Goal: Task Accomplishment & Management: Complete application form

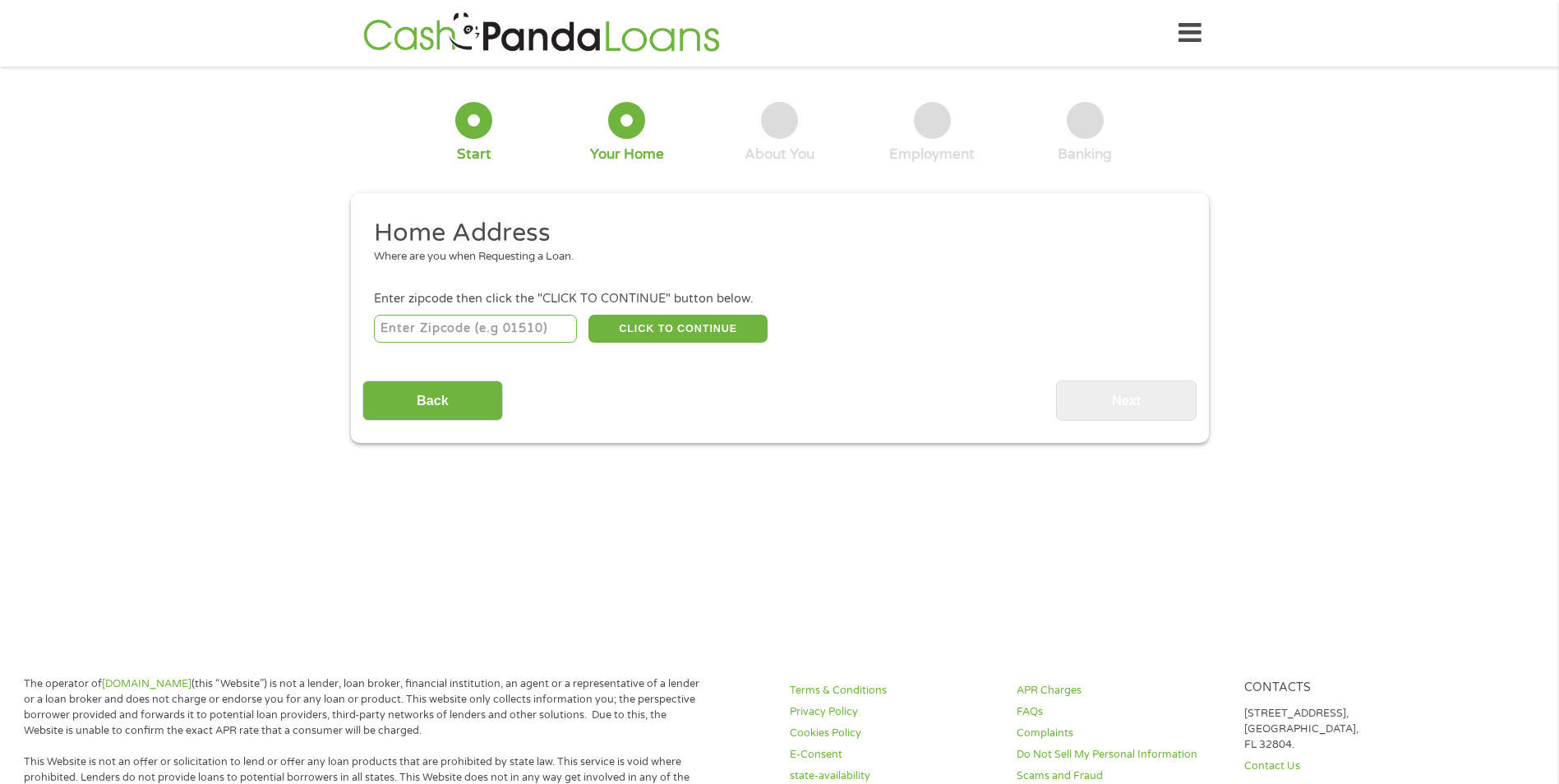
click at [523, 329] on input "number" at bounding box center [476, 329] width 203 height 28
type input "33873"
click at [689, 319] on button "CLICK TO CONTINUE" at bounding box center [677, 329] width 179 height 28
type input "33873"
type input "Wauchula"
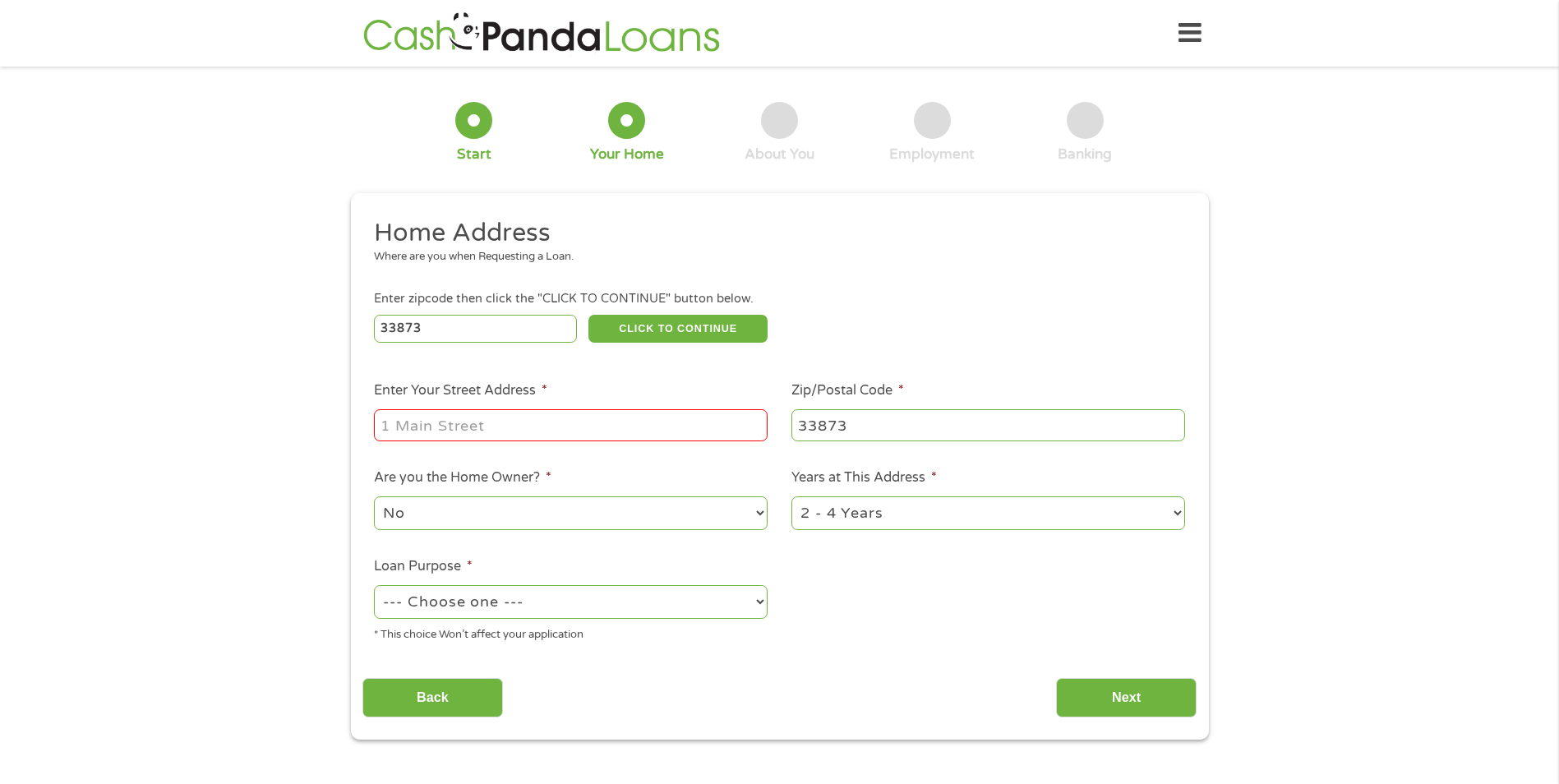
click at [593, 427] on input "Enter Your Street Address *" at bounding box center [571, 424] width 394 height 31
drag, startPoint x: 688, startPoint y: 422, endPoint x: 514, endPoint y: 400, distance: 175.4
click at [514, 400] on li "Enter Your Street Address * [STREET_ADDRESS]" at bounding box center [570, 412] width 417 height 63
type input "[STREET_ADDRESS]"
click at [973, 336] on div "33873 CLICK TO CONTINUE Please recheck your Zipcode, it seems to be Incorrect" at bounding box center [780, 328] width 810 height 34
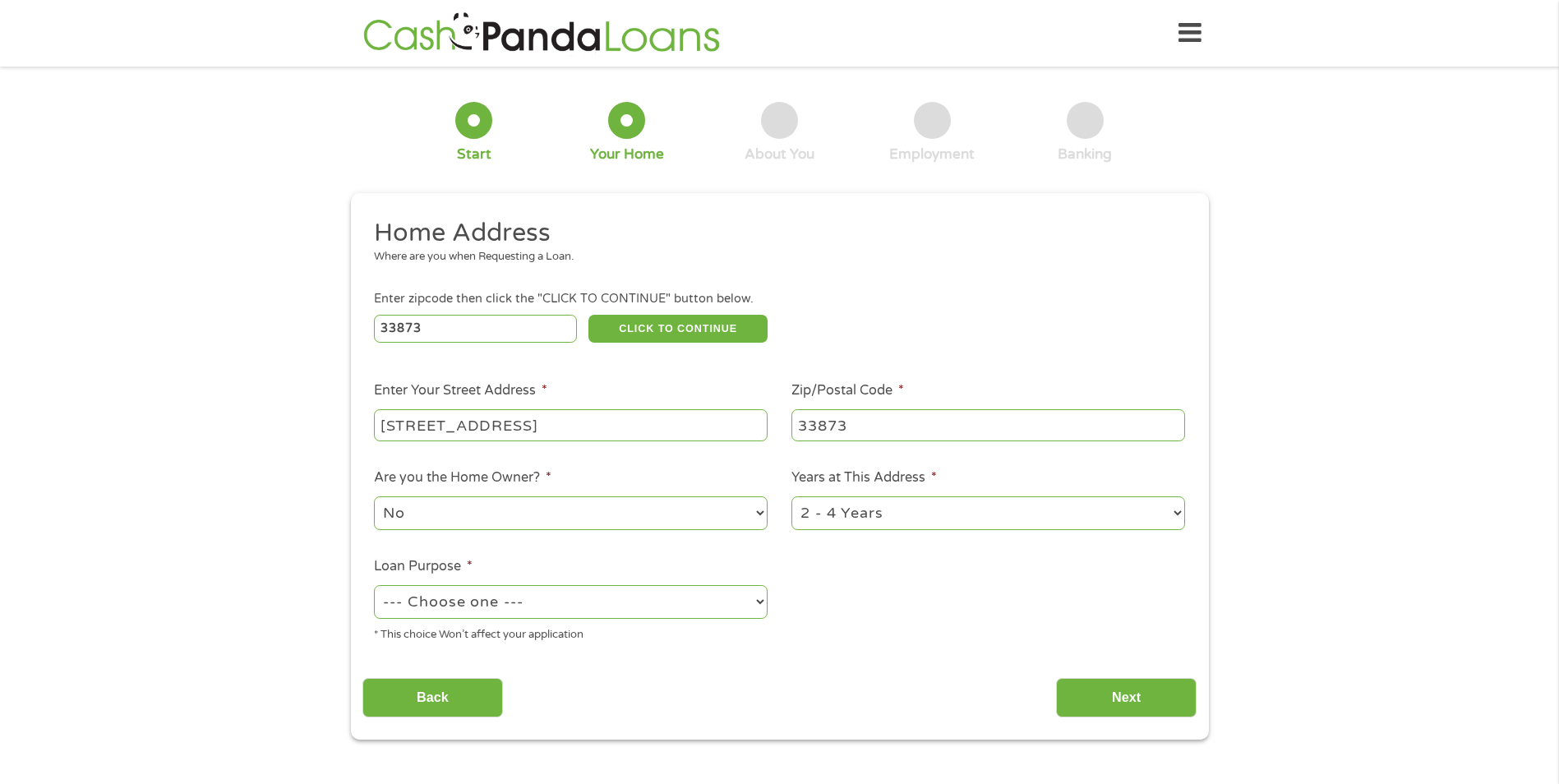
click at [478, 607] on select "--- Choose one --- Pay Bills Debt Consolidation Home Improvement Major Purchase…" at bounding box center [571, 602] width 394 height 34
select select "paybills"
click at [374, 585] on select "--- Choose one --- Pay Bills Debt Consolidation Home Improvement Major Purchase…" at bounding box center [571, 602] width 394 height 34
click at [1130, 687] on input "Next" at bounding box center [1127, 698] width 141 height 40
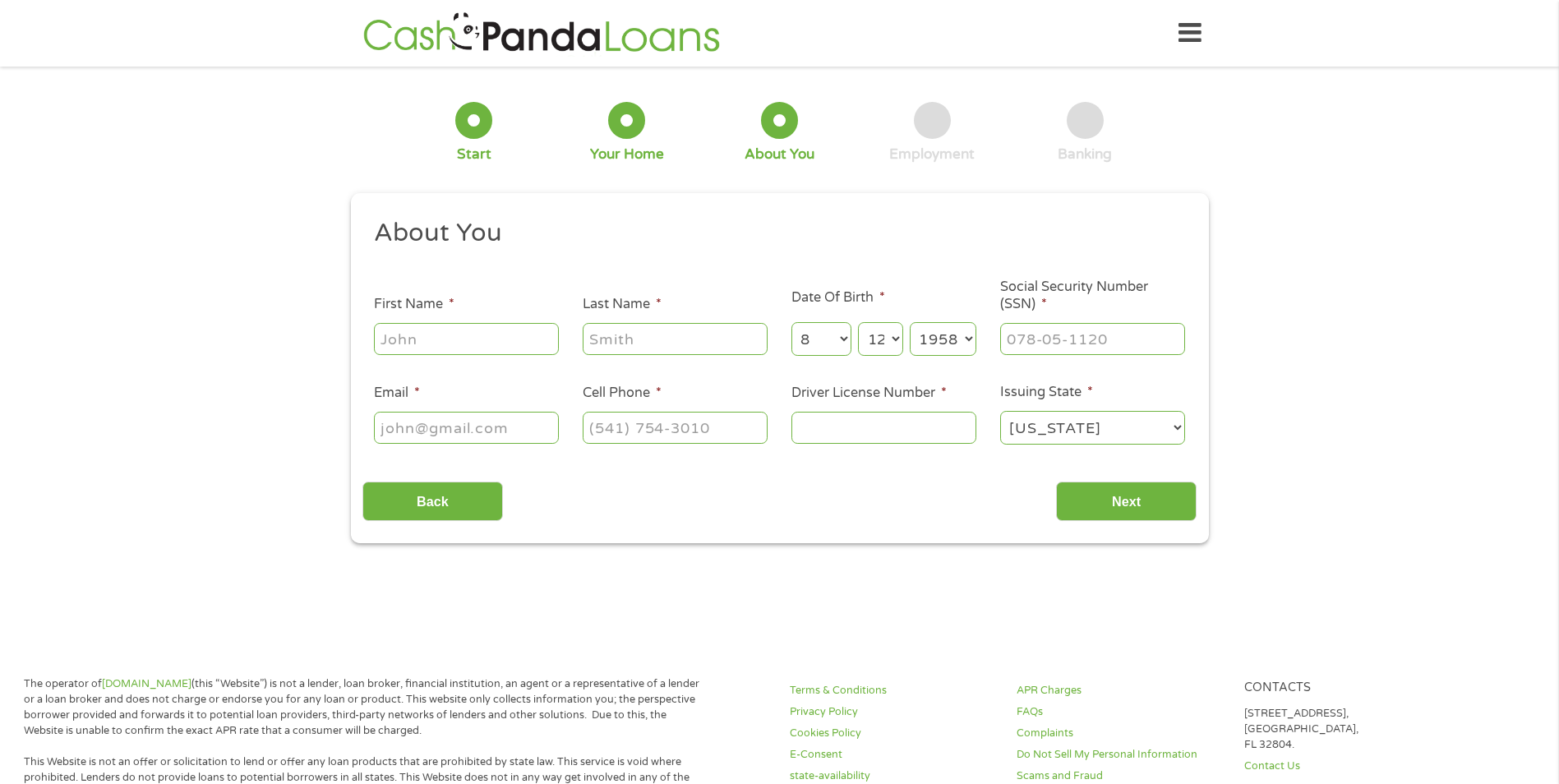
scroll to position [7, 7]
click at [489, 347] on input "First Name *" at bounding box center [466, 338] width 185 height 31
type input "[PERSON_NAME]"
type input "[EMAIL_ADDRESS][DOMAIN_NAME]"
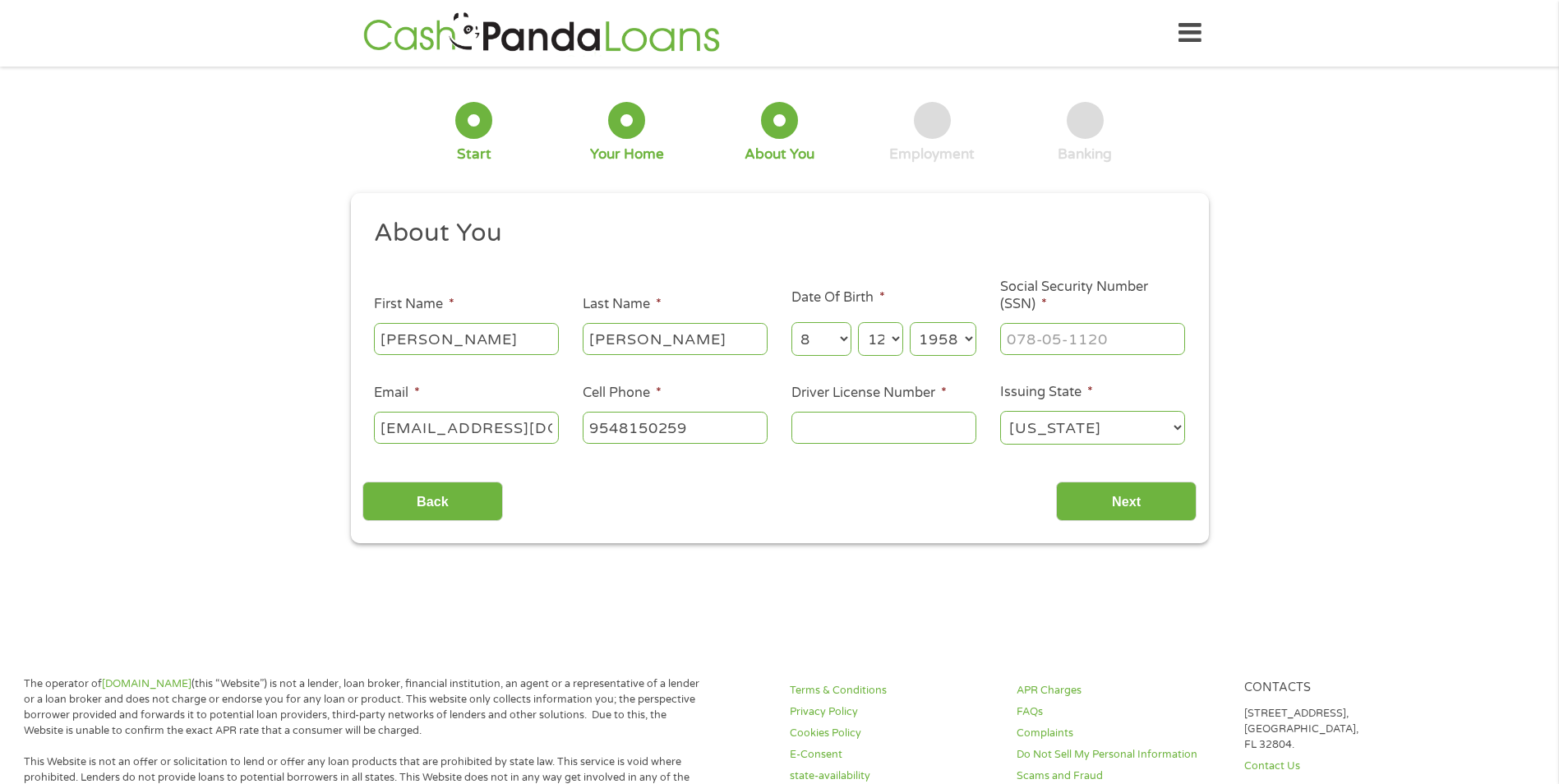
type input "[PHONE_NUMBER]"
click at [1097, 335] on input "___-__-____" at bounding box center [1092, 338] width 185 height 31
type input "310-64-8240"
click at [1159, 505] on input "Next" at bounding box center [1127, 501] width 141 height 40
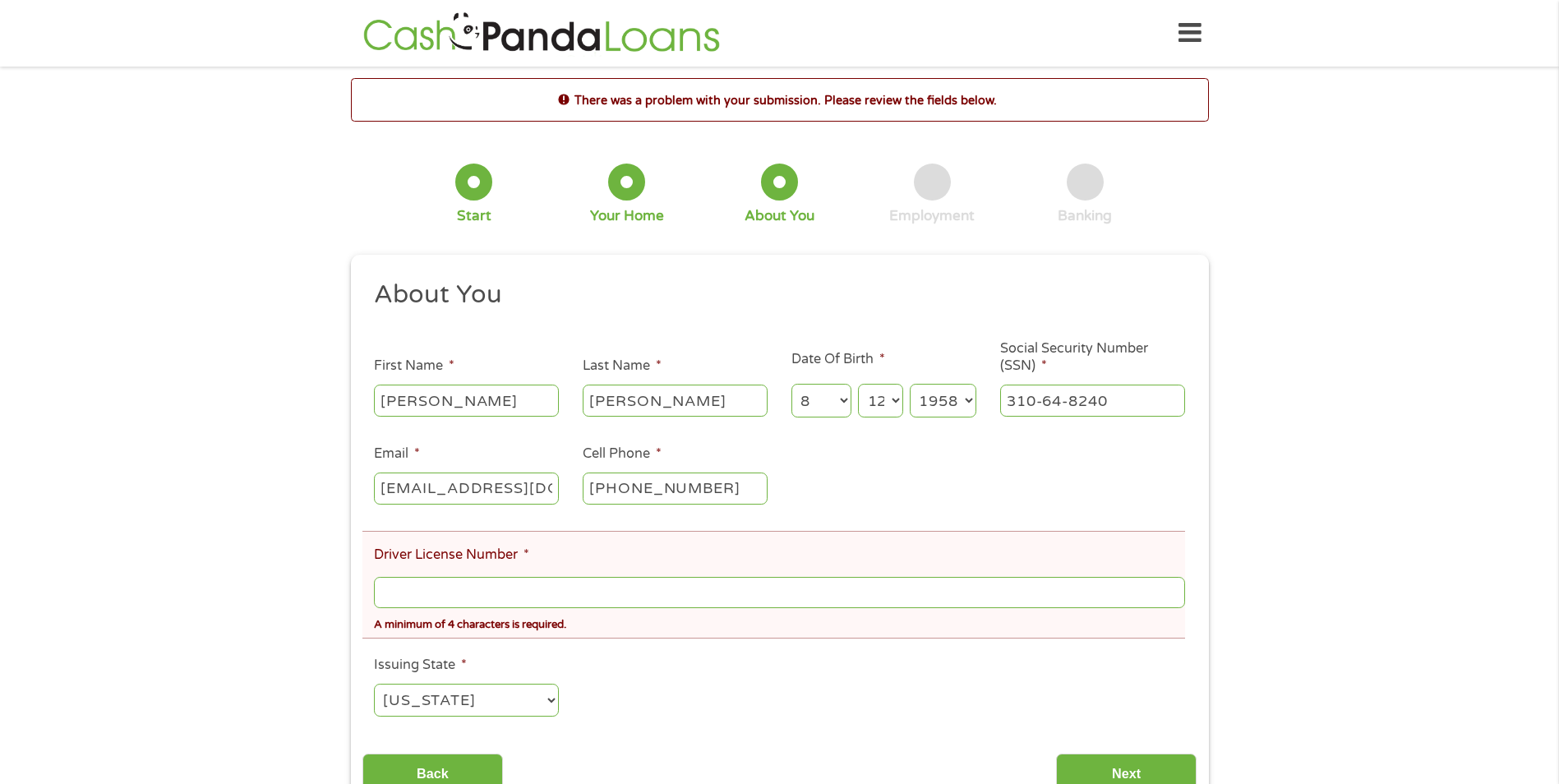
click at [467, 577] on input "Driver License Number *" at bounding box center [780, 592] width 810 height 31
click at [500, 588] on input "H6205045829020" at bounding box center [780, 592] width 810 height 31
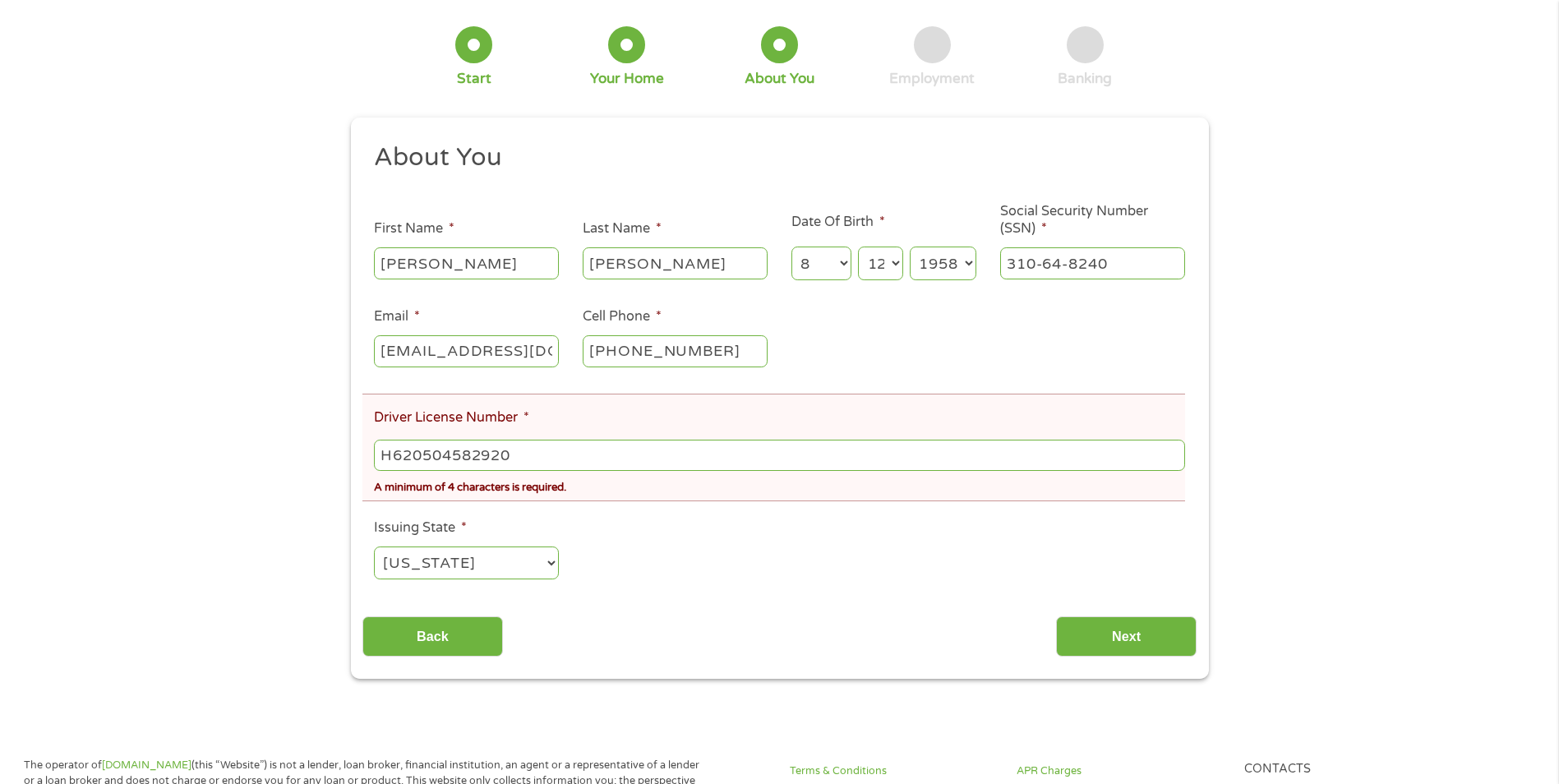
scroll to position [164, 0]
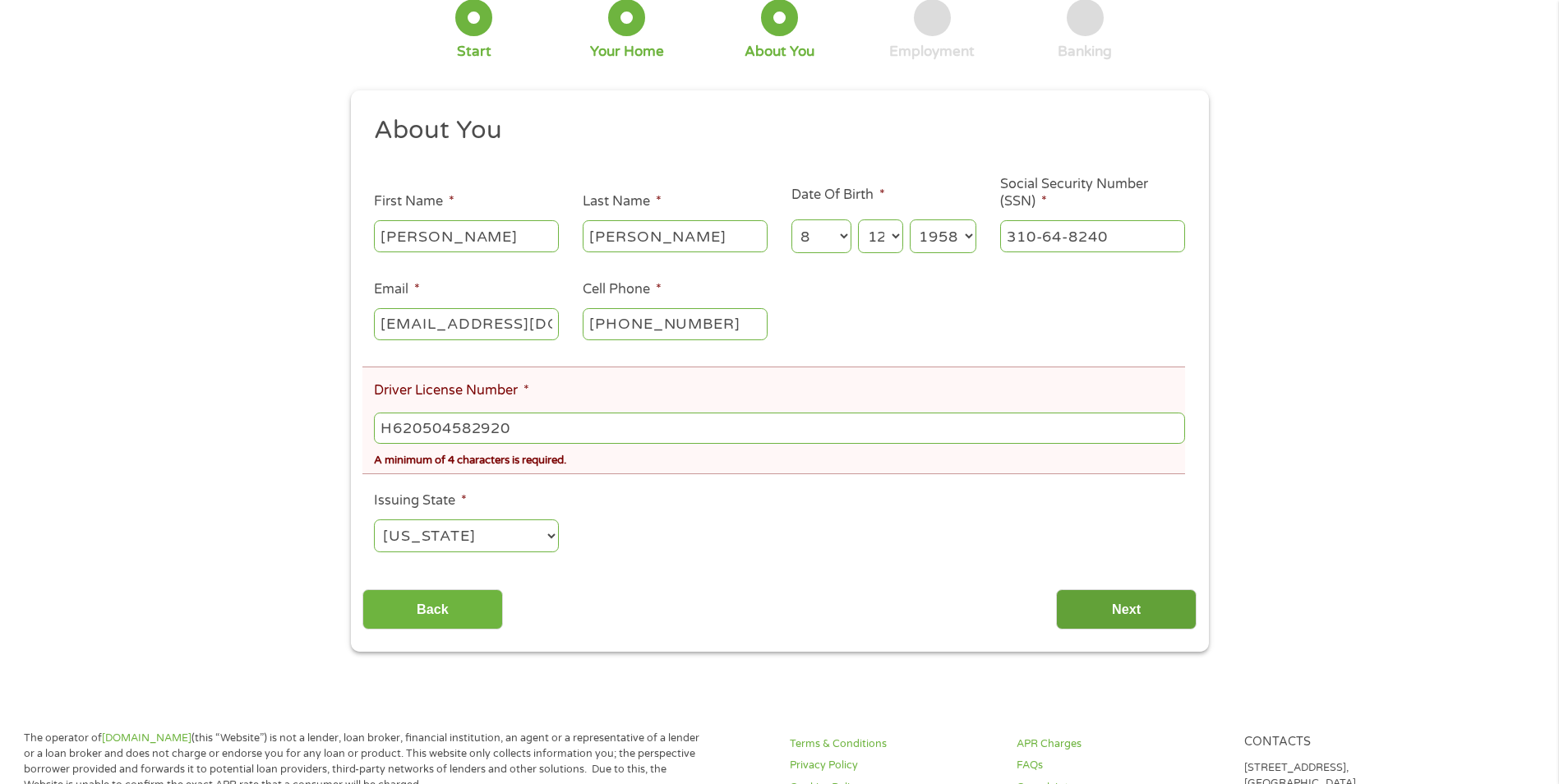
type input "H620504582920"
click at [1167, 596] on input "Next" at bounding box center [1127, 609] width 141 height 40
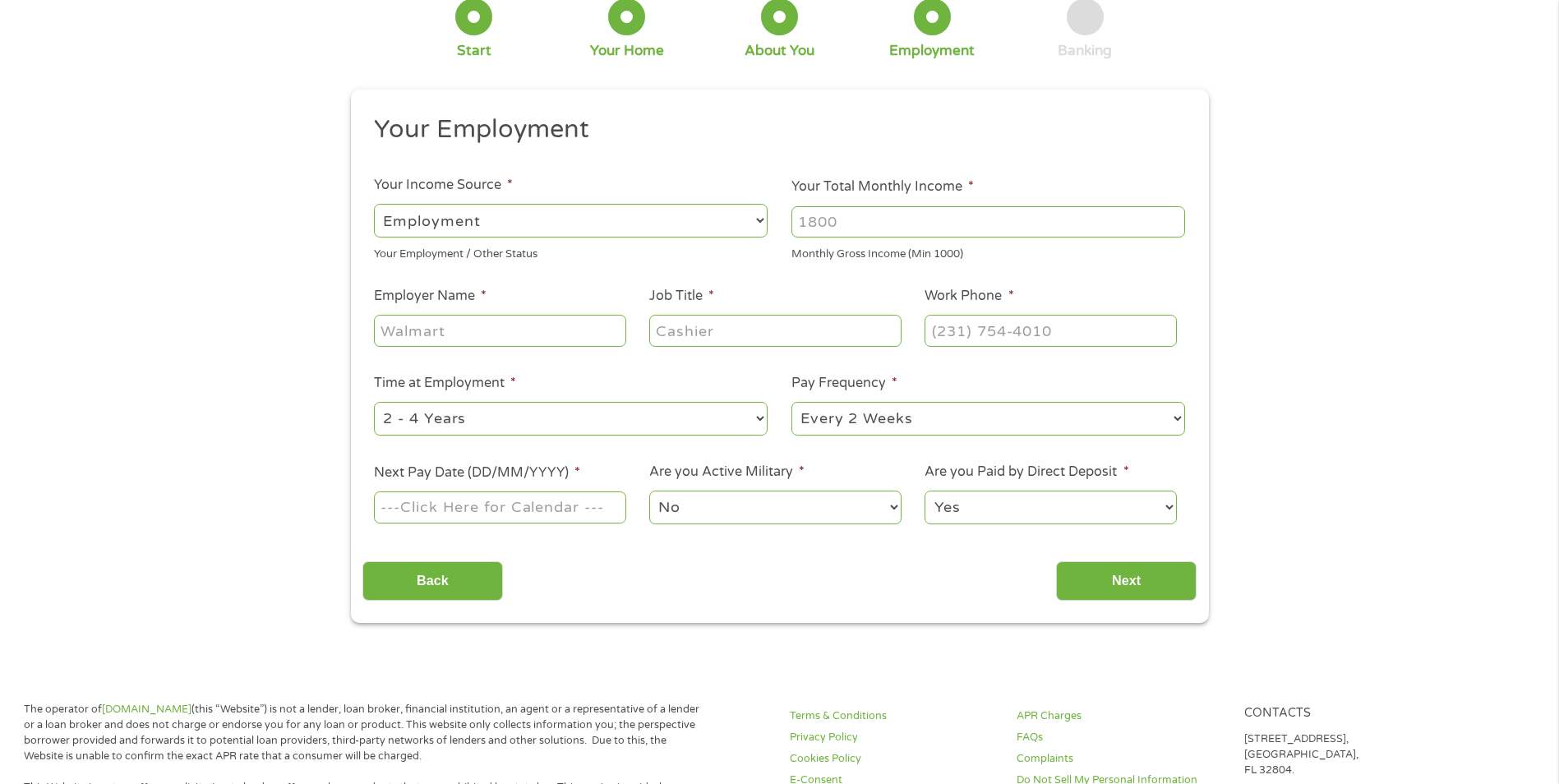
scroll to position [0, 0]
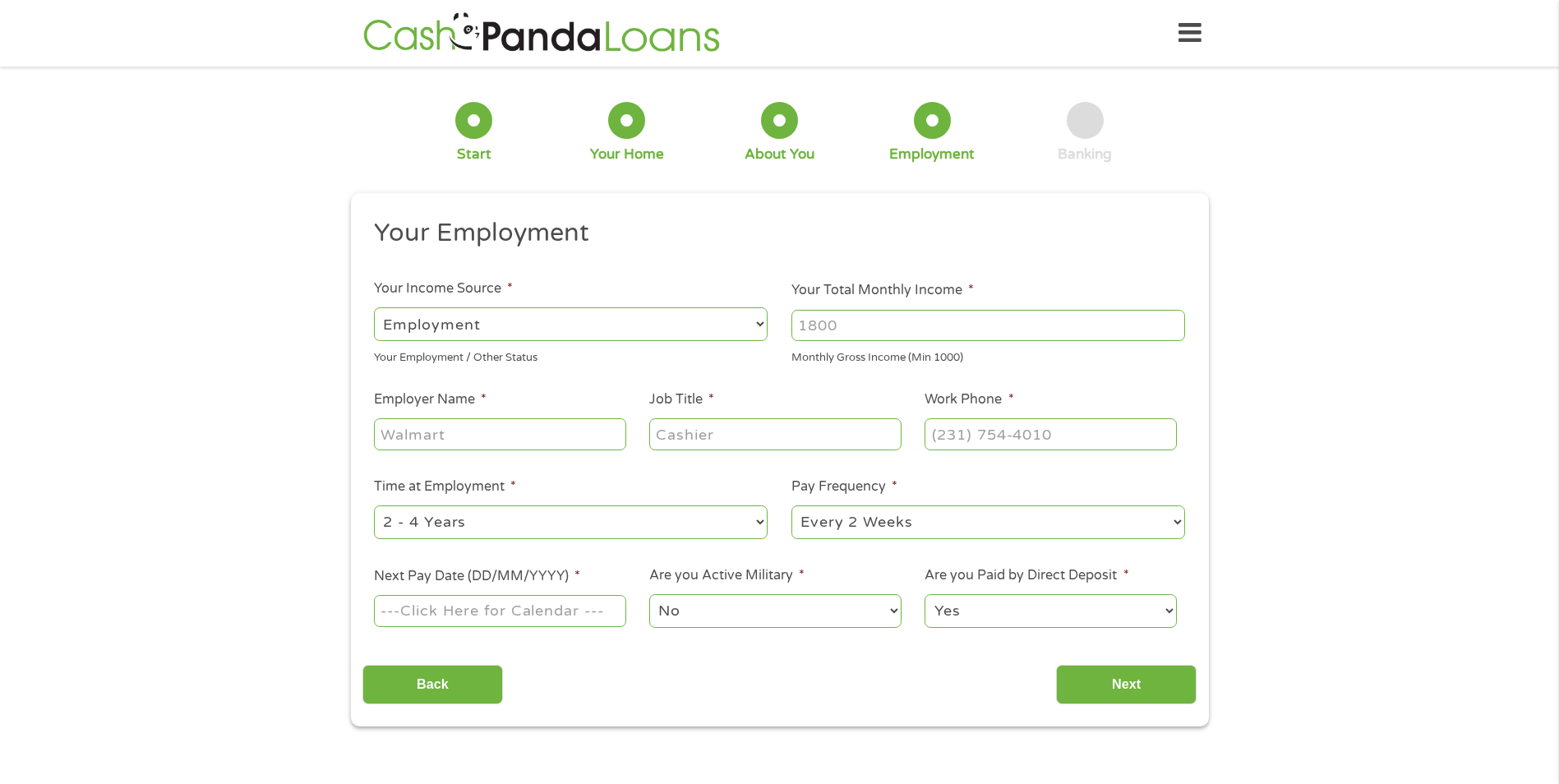
click at [500, 315] on select "--- Choose one --- Employment [DEMOGRAPHIC_DATA] Benefits" at bounding box center [571, 324] width 394 height 34
select select "benefits"
click at [374, 308] on select "--- Choose one --- Employment [DEMOGRAPHIC_DATA] Benefits" at bounding box center [571, 324] width 394 height 34
type input "Other"
type input "[PHONE_NUMBER]"
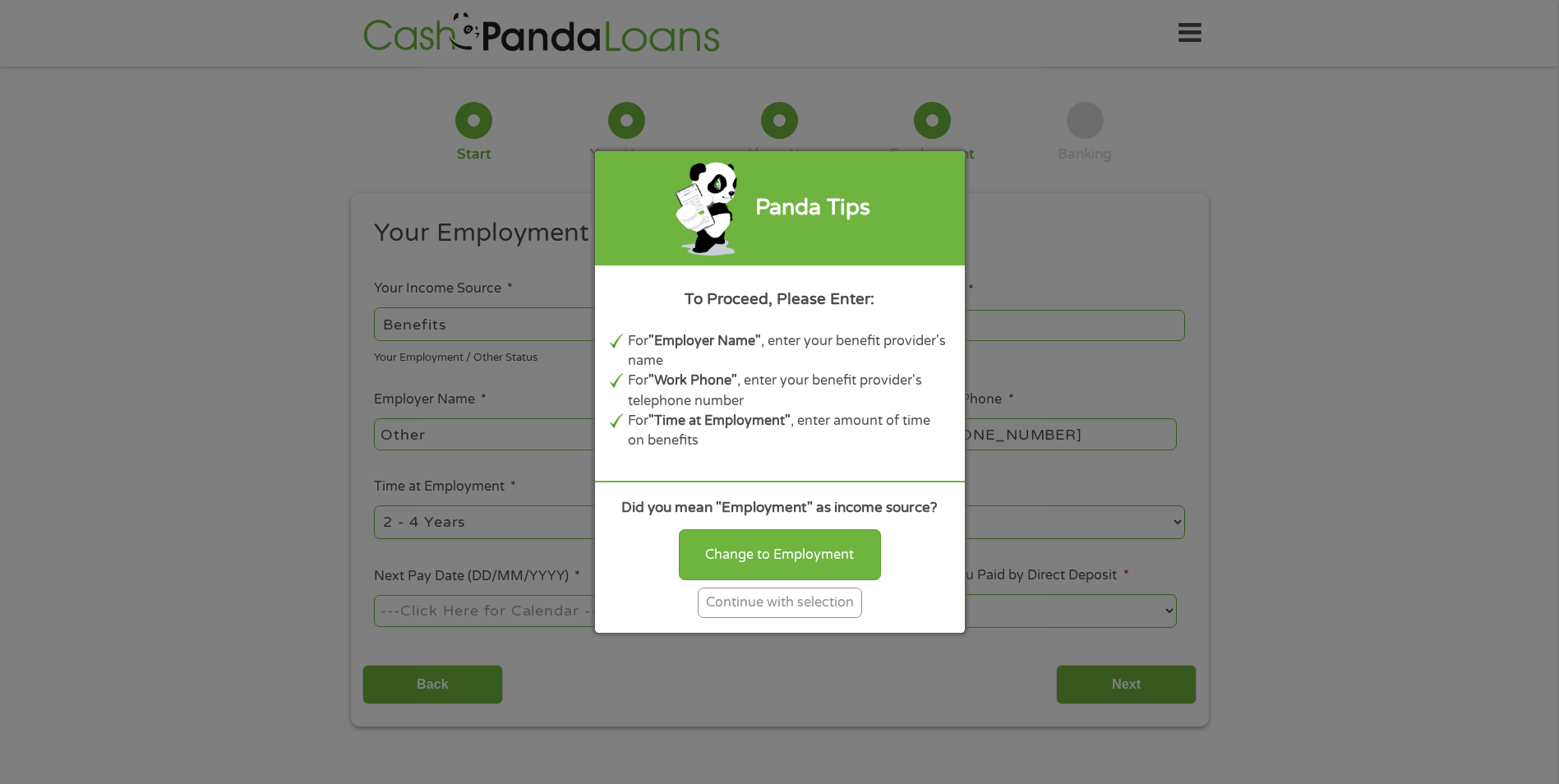
click at [805, 606] on div "Continue with selection" at bounding box center [780, 602] width 164 height 30
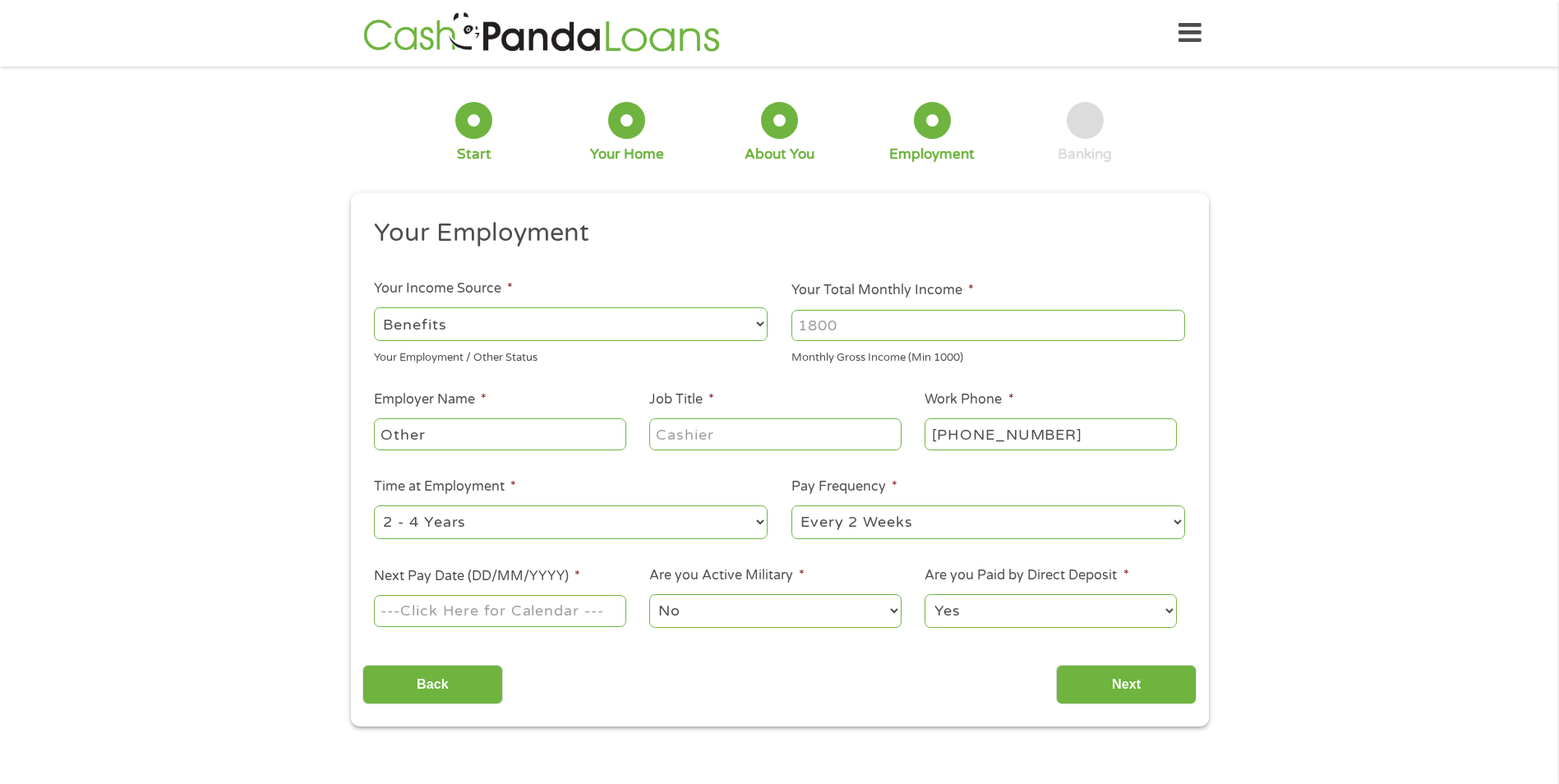
click at [474, 336] on select "--- Choose one --- Employment [DEMOGRAPHIC_DATA] Benefits" at bounding box center [571, 324] width 394 height 34
